Goal: Information Seeking & Learning: Learn about a topic

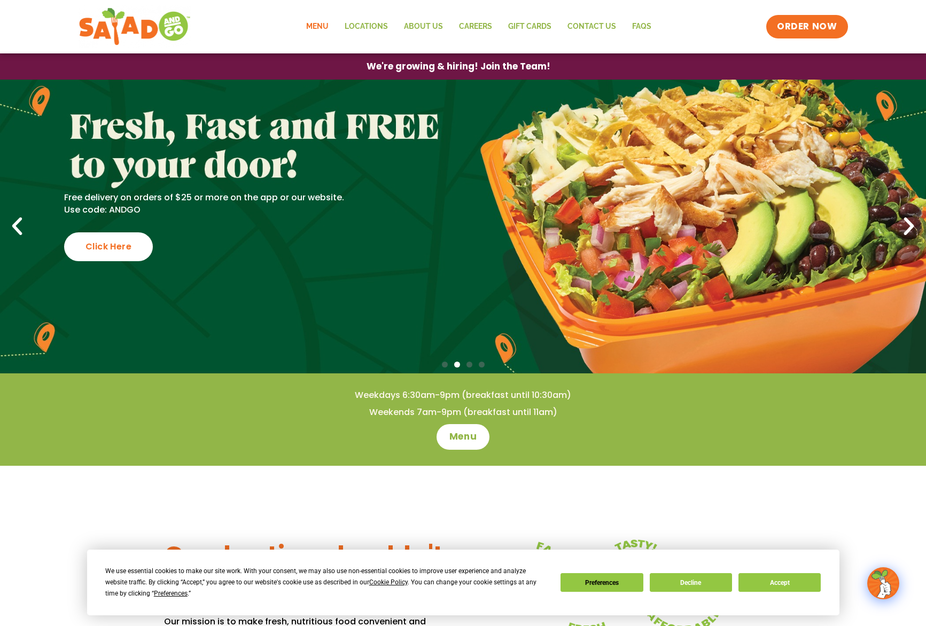
click at [316, 25] on link "Menu" at bounding box center [317, 26] width 38 height 25
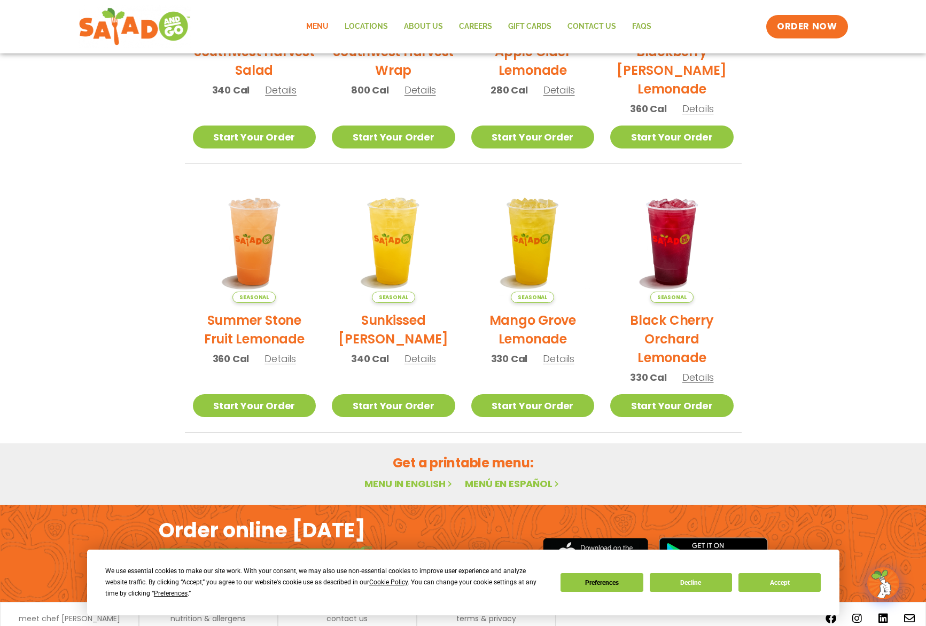
scroll to position [301, 0]
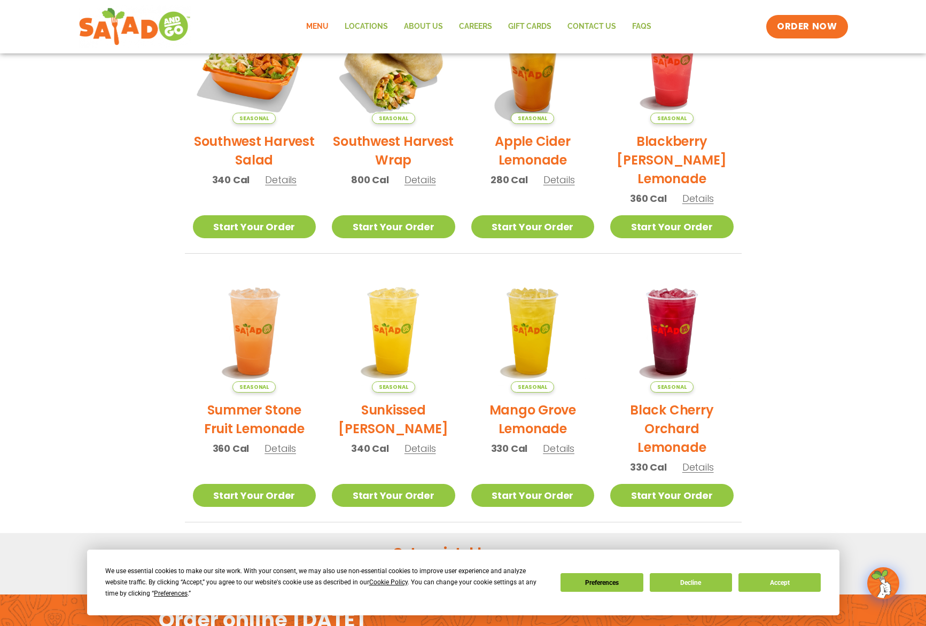
click at [288, 181] on span "Details" at bounding box center [281, 179] width 32 height 13
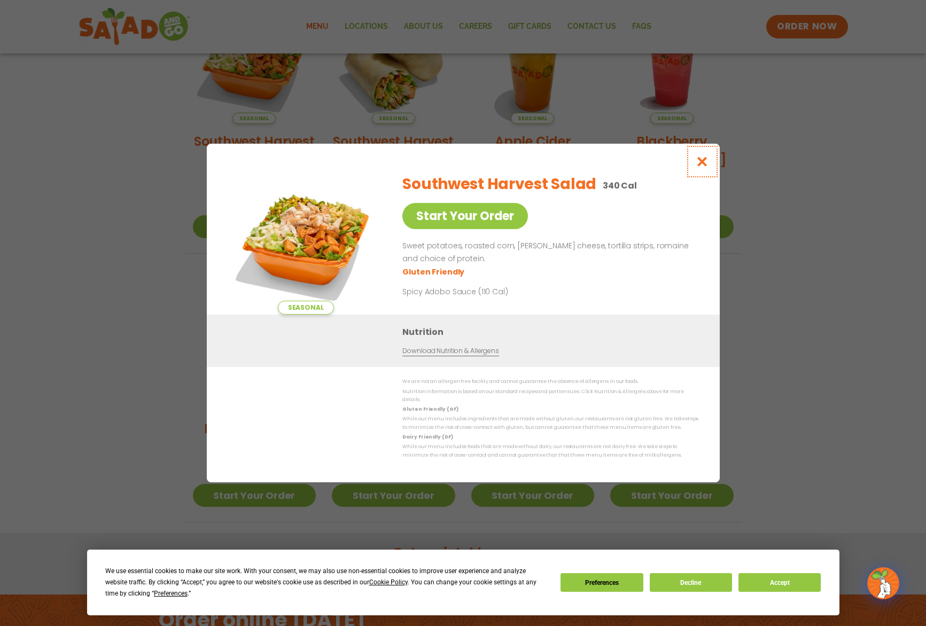
click at [708, 164] on icon "Close modal" at bounding box center [701, 161] width 13 height 11
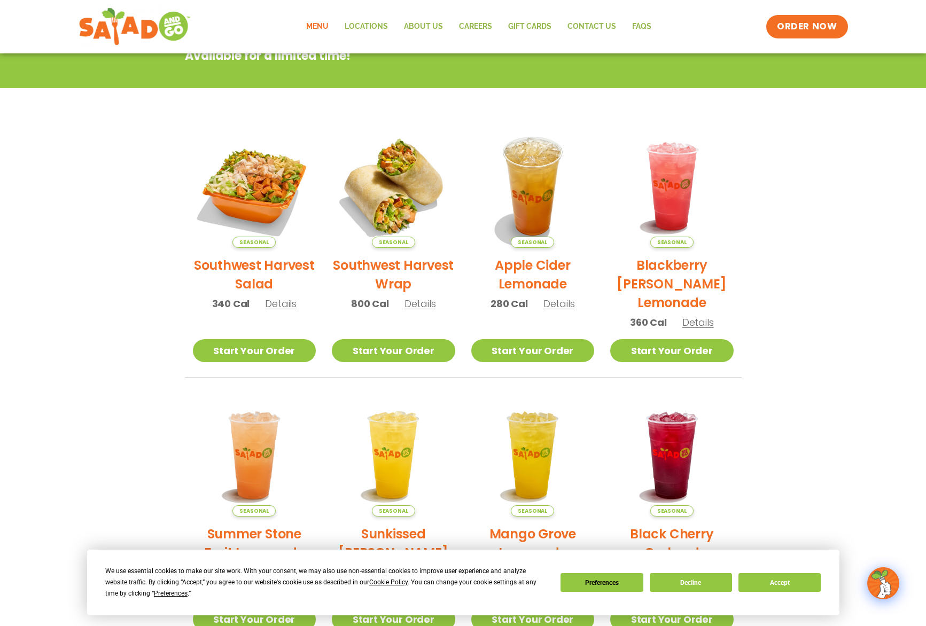
scroll to position [64, 0]
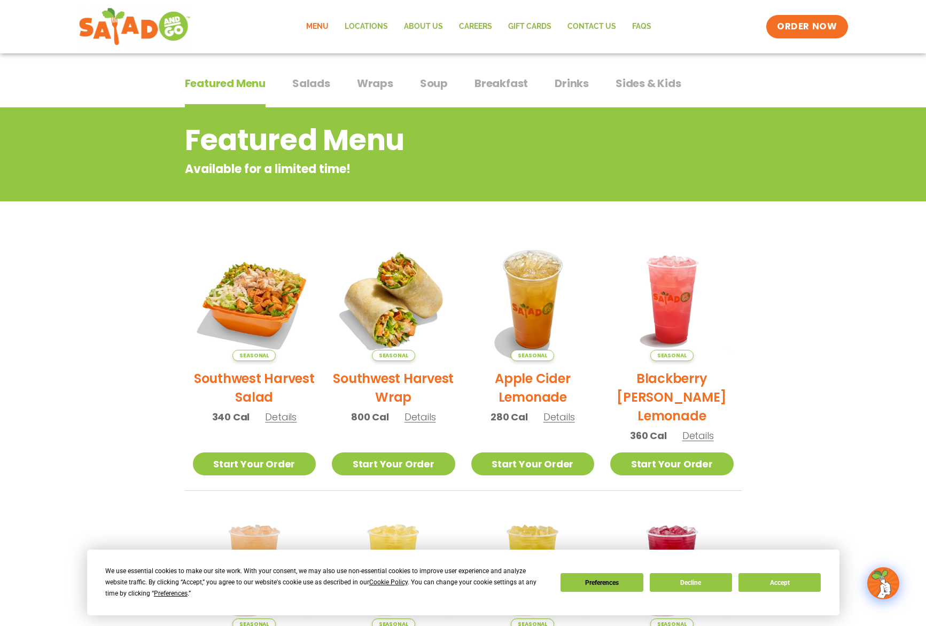
click at [321, 89] on span "Salads" at bounding box center [311, 83] width 38 height 16
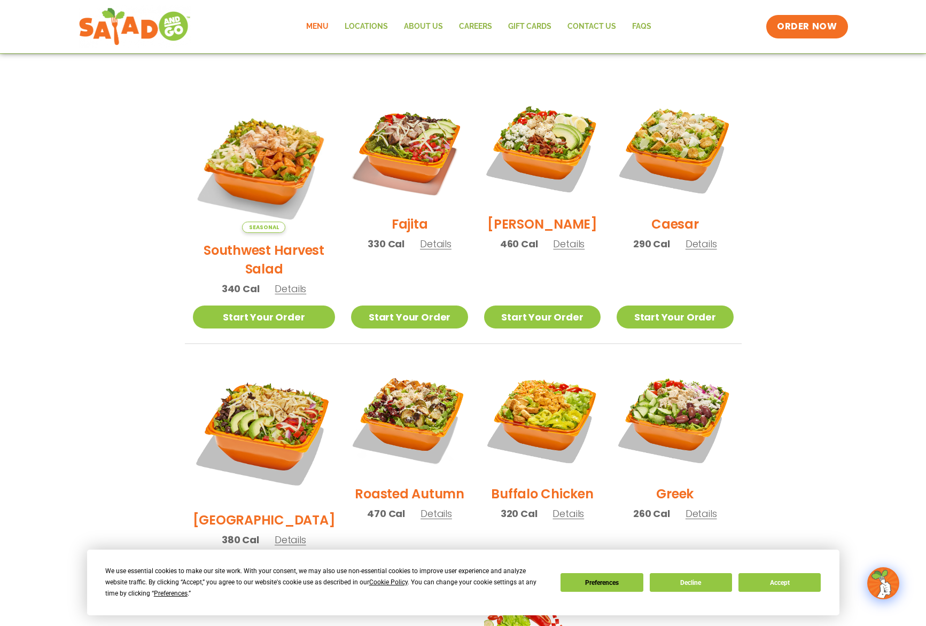
scroll to position [302, 0]
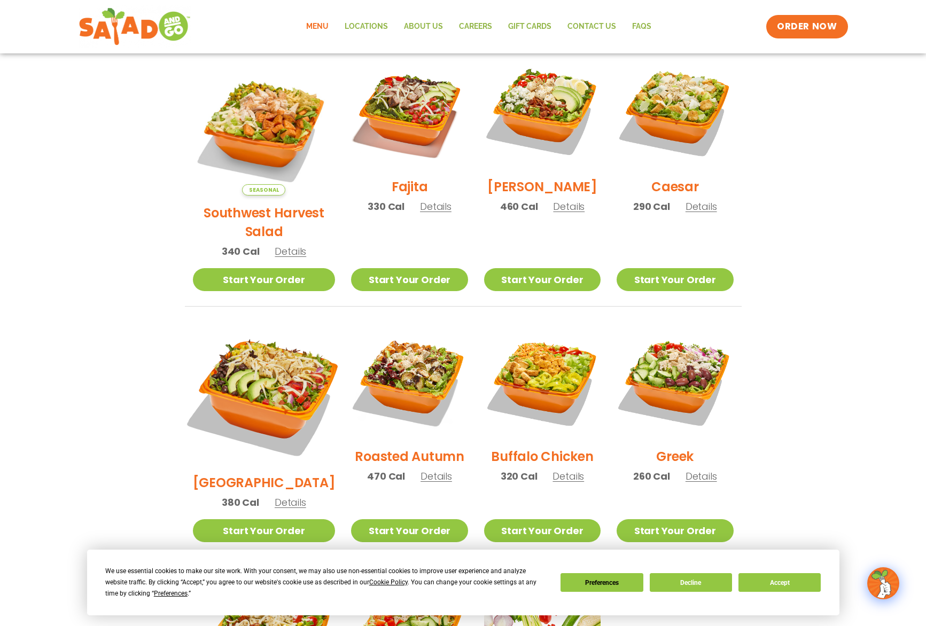
click at [239, 350] on img at bounding box center [263, 393] width 167 height 167
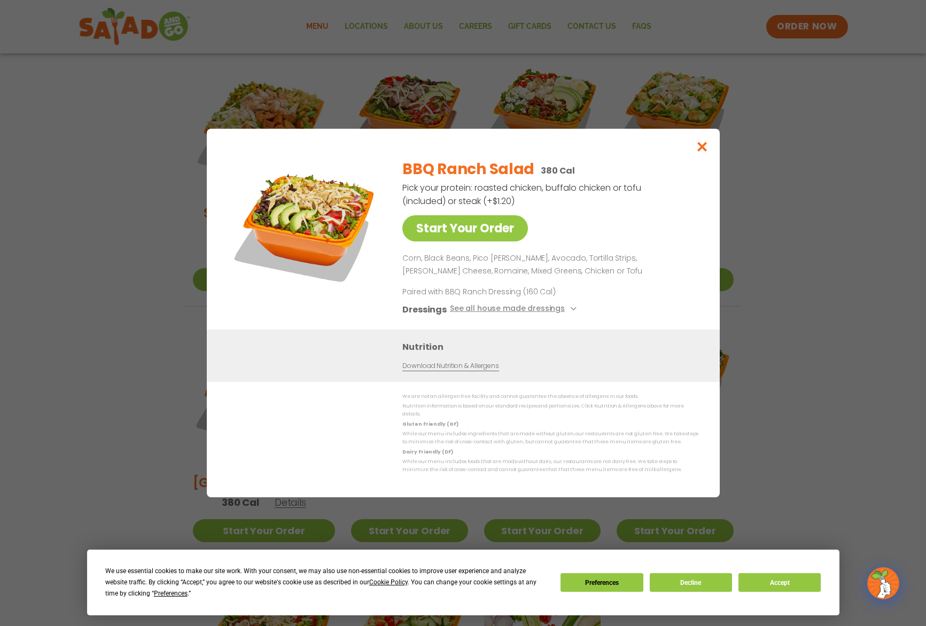
click at [121, 285] on div "Start Your Order BBQ Ranch Salad 380 Cal Pick your protein: roasted chicken, bu…" at bounding box center [463, 313] width 926 height 626
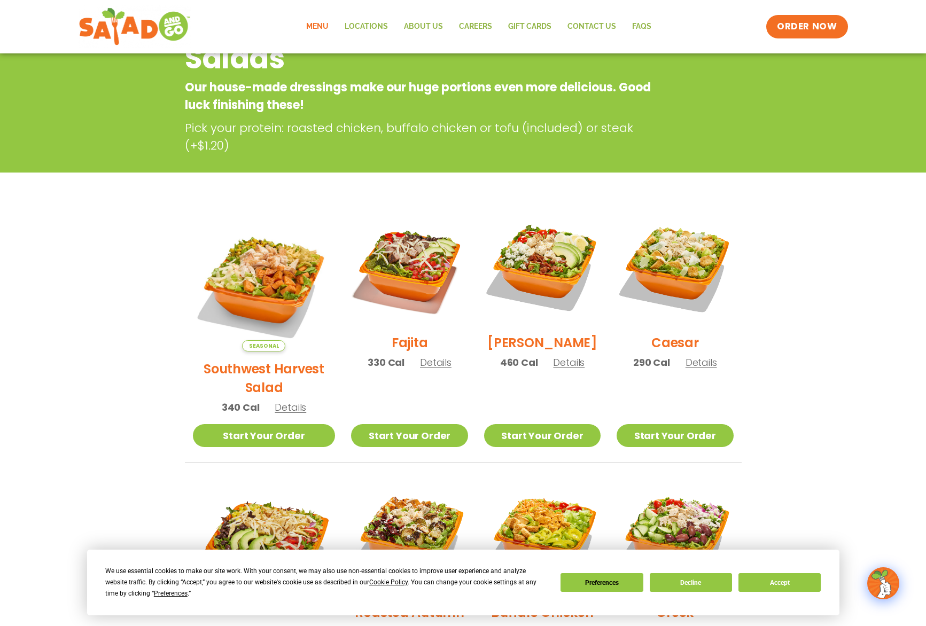
scroll to position [90, 0]
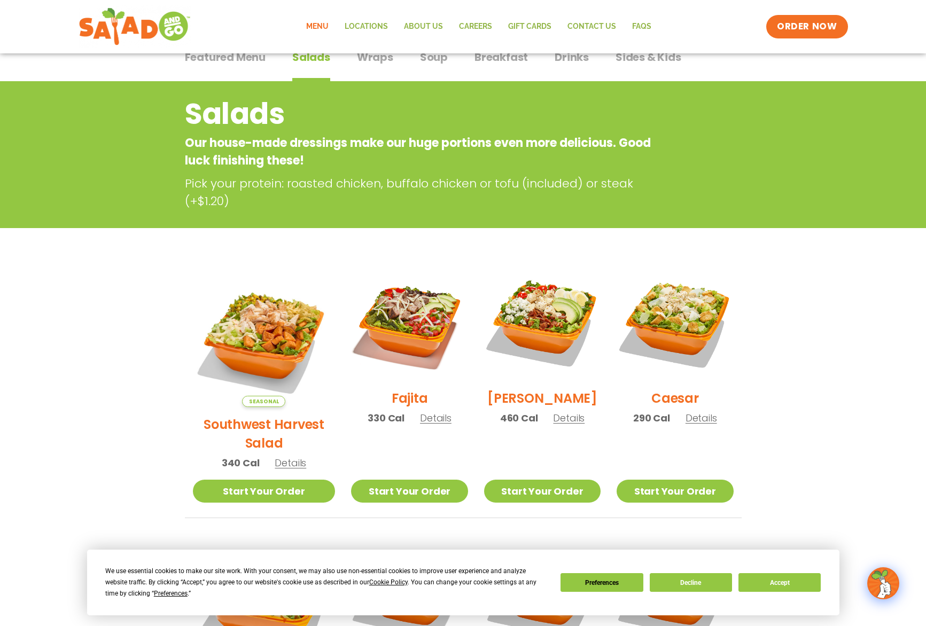
click at [375, 59] on span "Wraps" at bounding box center [375, 57] width 36 height 16
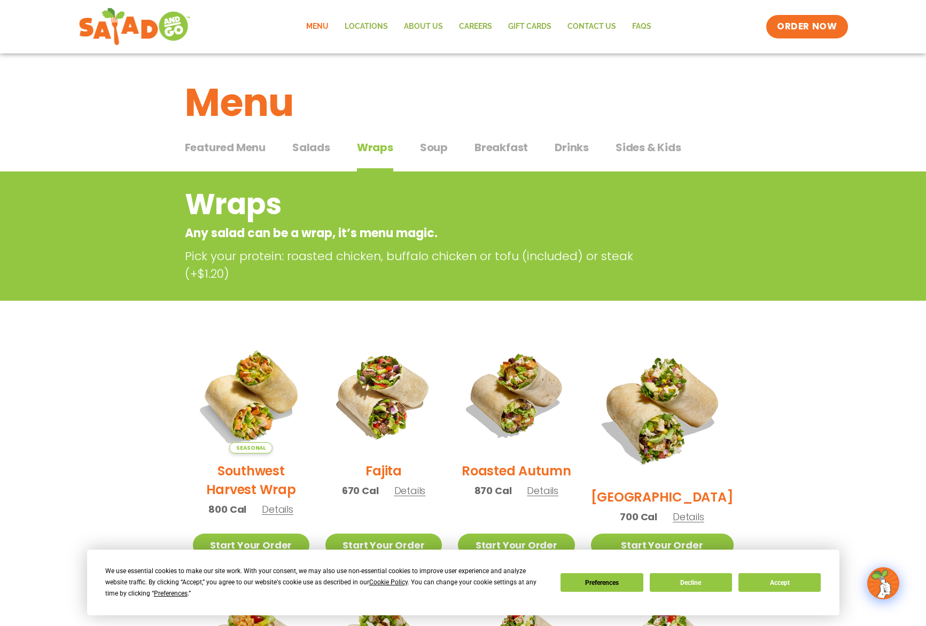
click at [308, 158] on button "Salads Salads" at bounding box center [311, 155] width 38 height 33
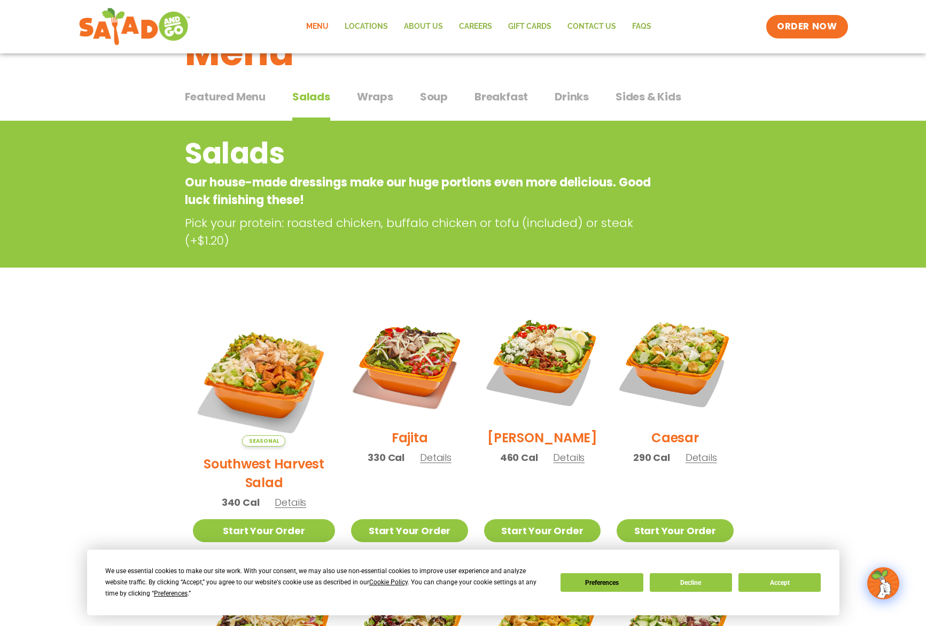
scroll to position [81, 0]
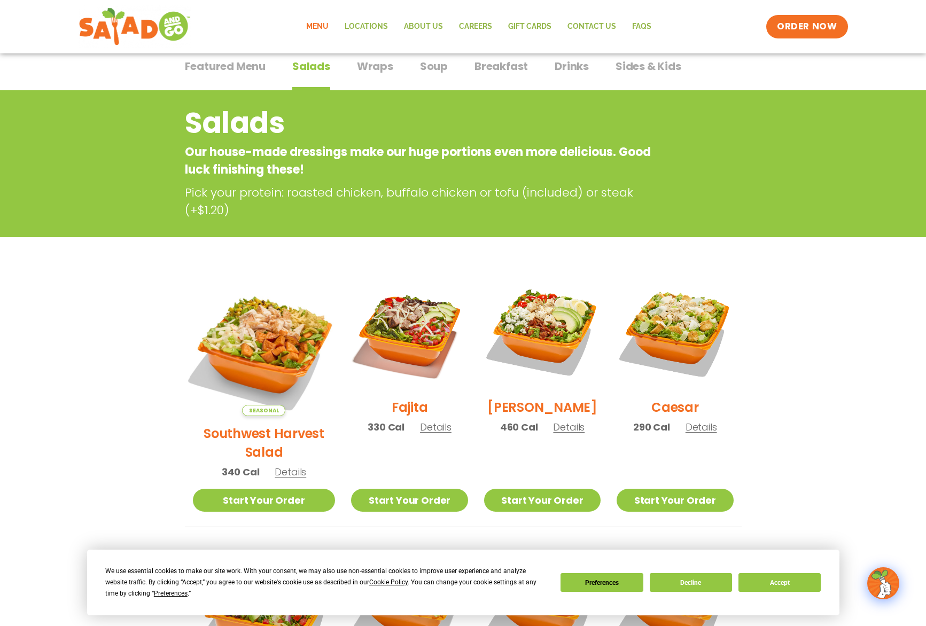
click at [274, 342] on img at bounding box center [263, 344] width 167 height 167
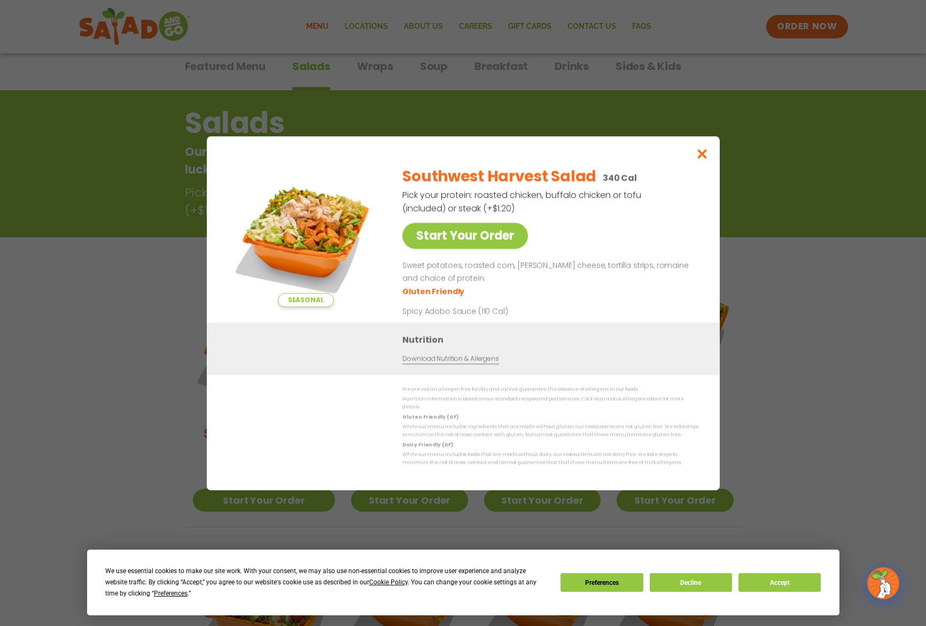
click at [132, 280] on div "Seasonal Start Your Order Southwest Harvest Salad 340 Cal Pick your protein: ro…" at bounding box center [463, 313] width 926 height 626
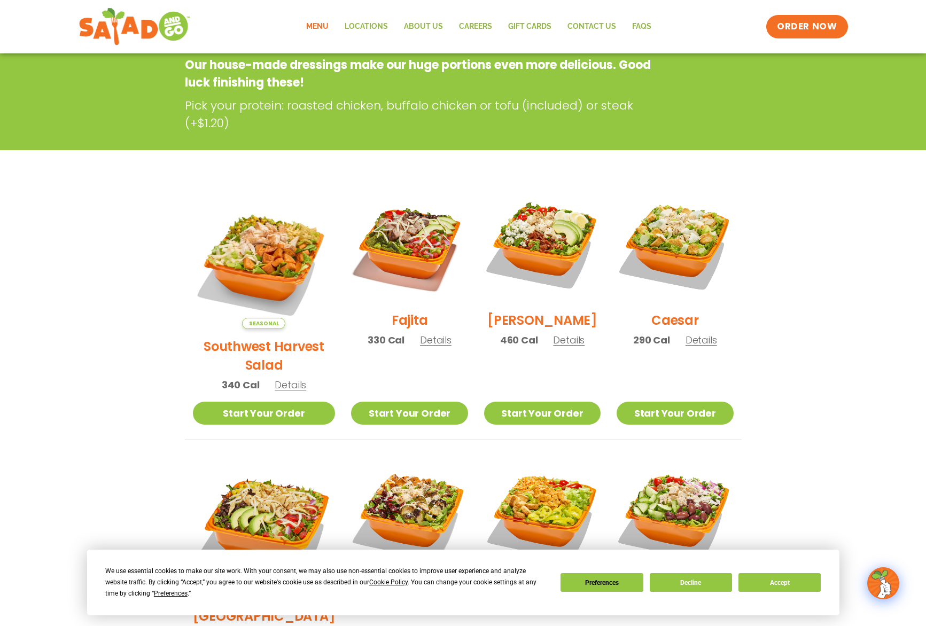
scroll to position [172, 0]
